Goal: Find specific page/section: Find specific page/section

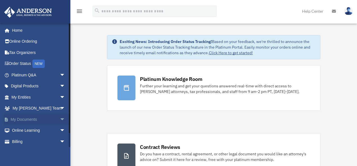
click at [30, 121] on link "My Documents arrow_drop_down" at bounding box center [39, 119] width 70 height 11
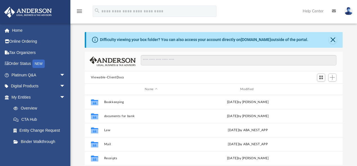
scroll to position [124, 254]
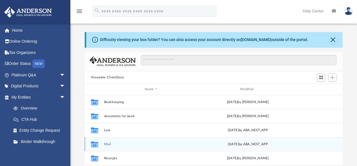
click at [111, 147] on div "Collaborated Folder Mail [DATE] by ABA_NEST_APP" at bounding box center [214, 144] width 258 height 14
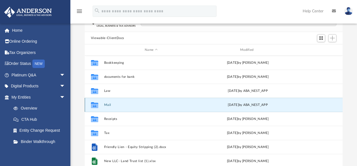
scroll to position [45, 0]
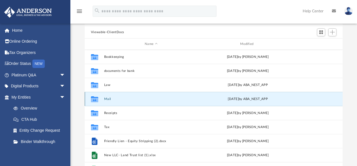
click at [154, 98] on button "Mail" at bounding box center [151, 99] width 94 height 4
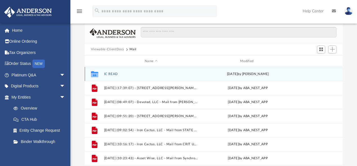
scroll to position [26, 0]
